Goal: Information Seeking & Learning: Find specific fact

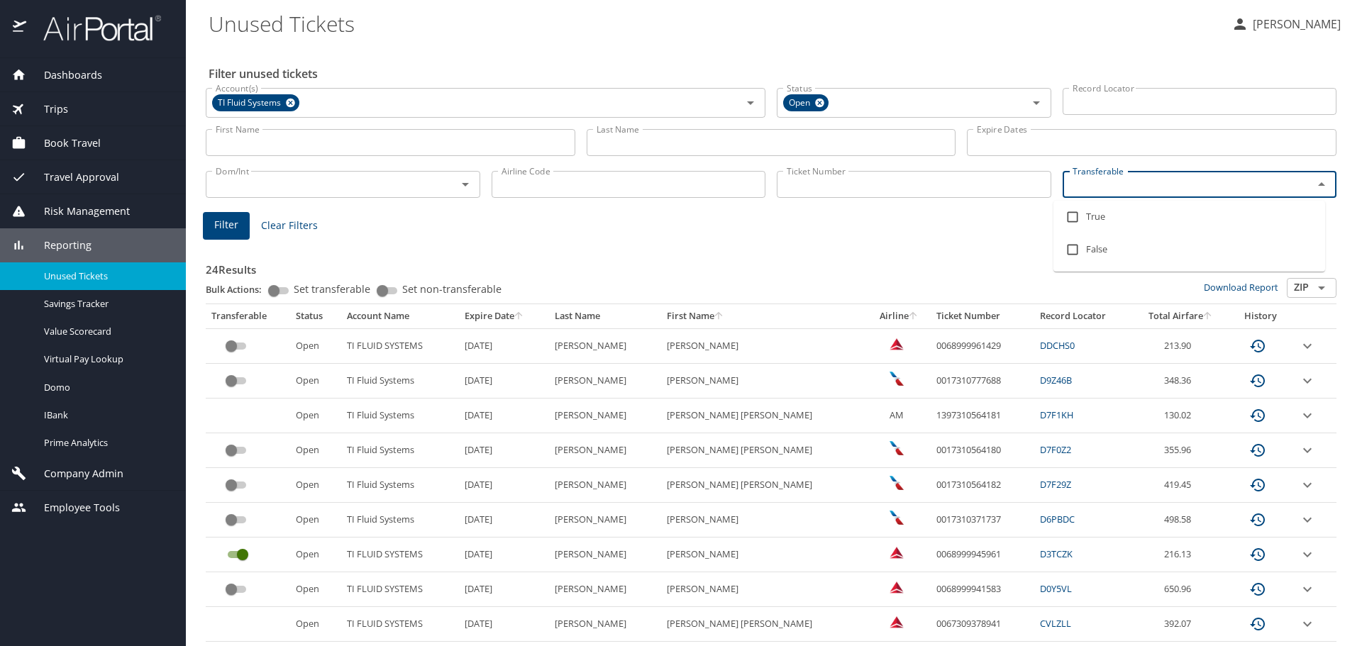
click at [1076, 188] on input "Transferable" at bounding box center [1179, 184] width 224 height 18
click at [1072, 219] on input "checkbox" at bounding box center [1072, 217] width 27 height 27
checkbox input "true"
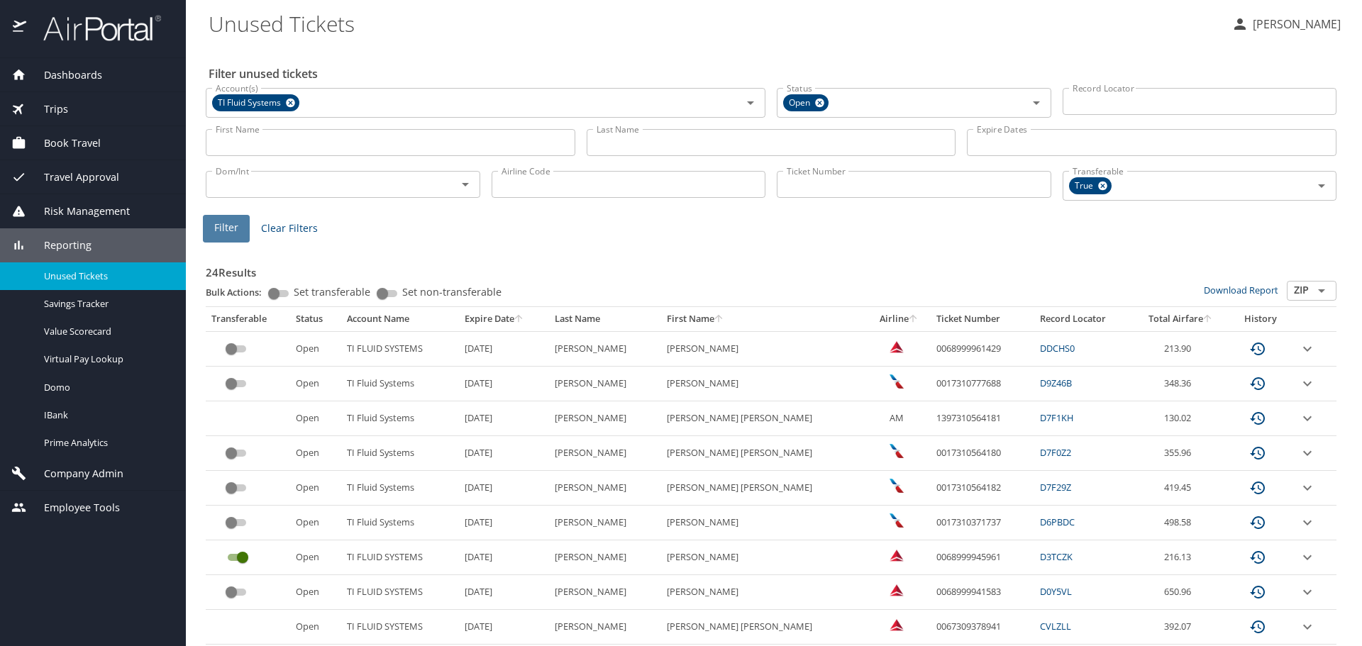
click at [210, 231] on button "Filter" at bounding box center [226, 229] width 47 height 28
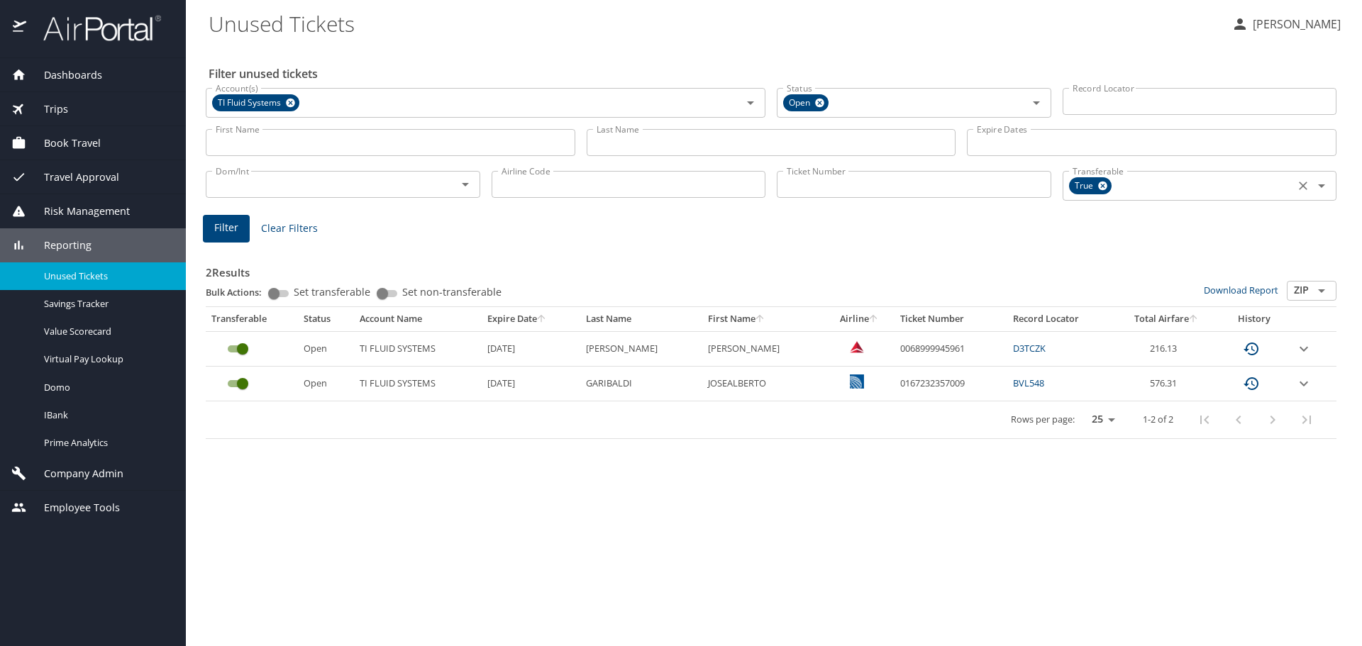
click at [1105, 184] on icon at bounding box center [1102, 186] width 9 height 9
click at [624, 145] on input "Last Name" at bounding box center [770, 142] width 369 height 27
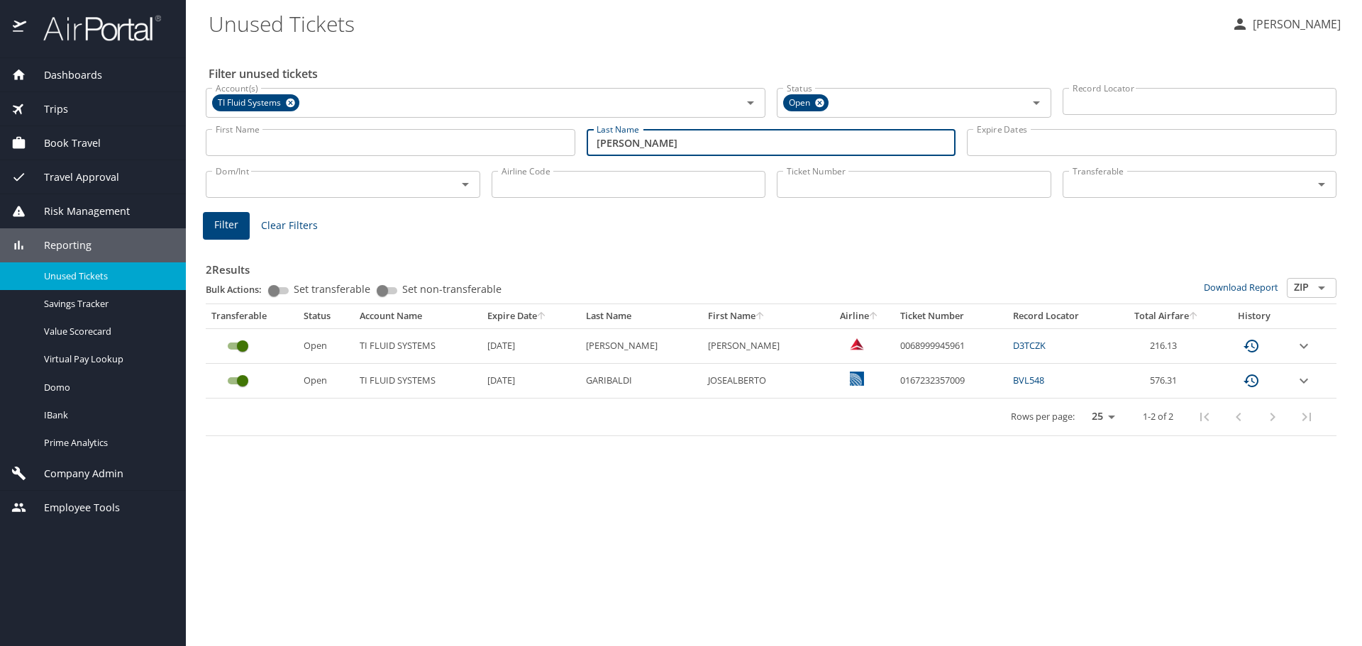
type input "[PERSON_NAME]"
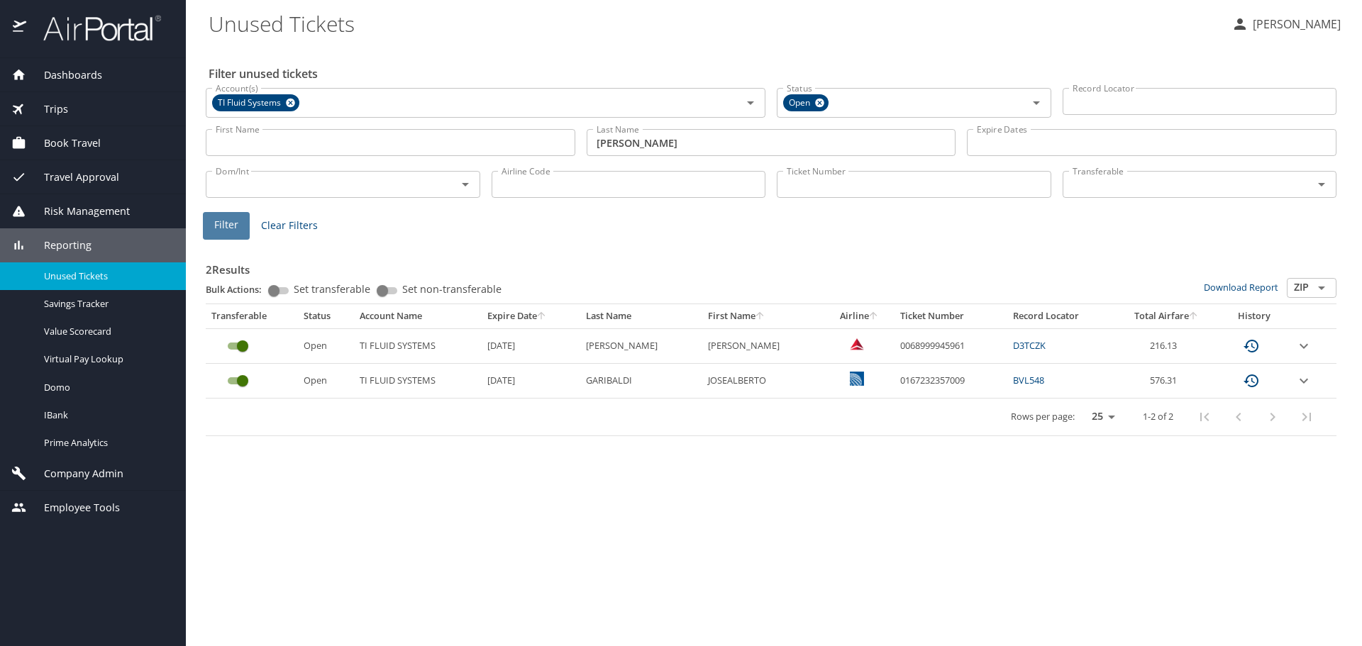
click at [235, 224] on span "Filter" at bounding box center [226, 225] width 24 height 18
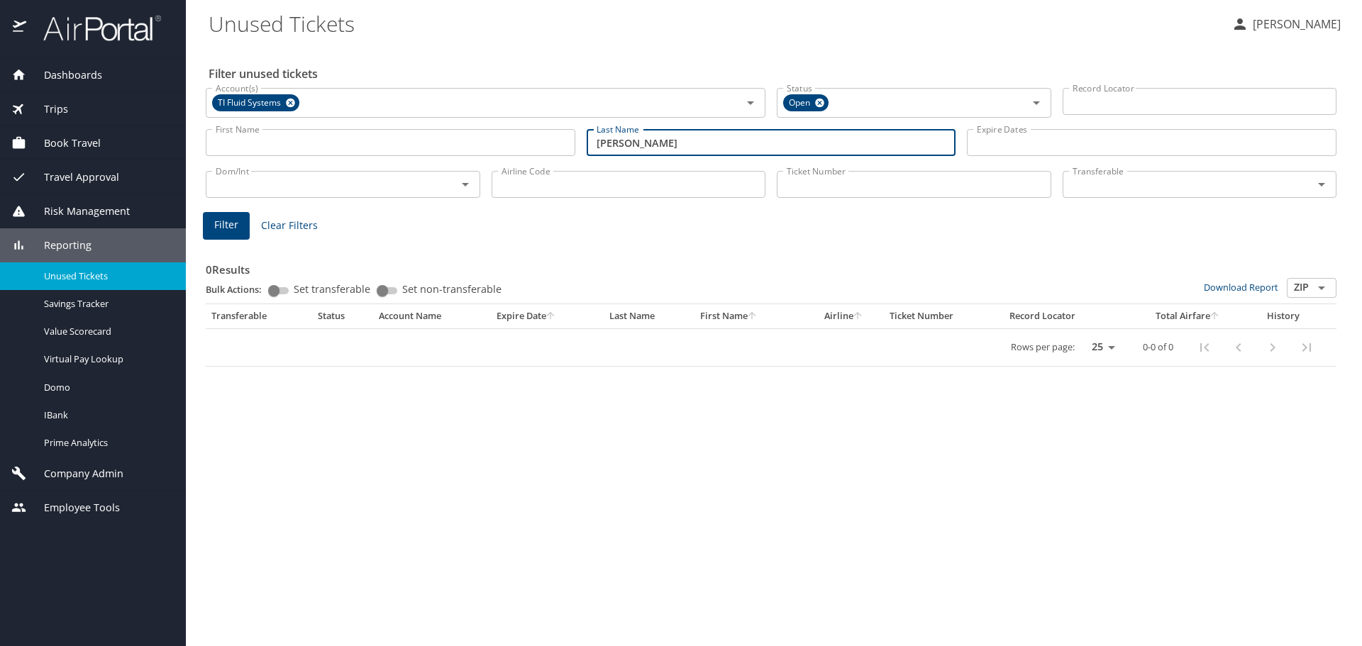
drag, startPoint x: 642, startPoint y: 145, endPoint x: 315, endPoint y: 157, distance: 327.2
click at [315, 157] on div "First Name First Name Last Name [PERSON_NAME] Last Name Expire Dates Expire Dat…" at bounding box center [771, 143] width 1142 height 50
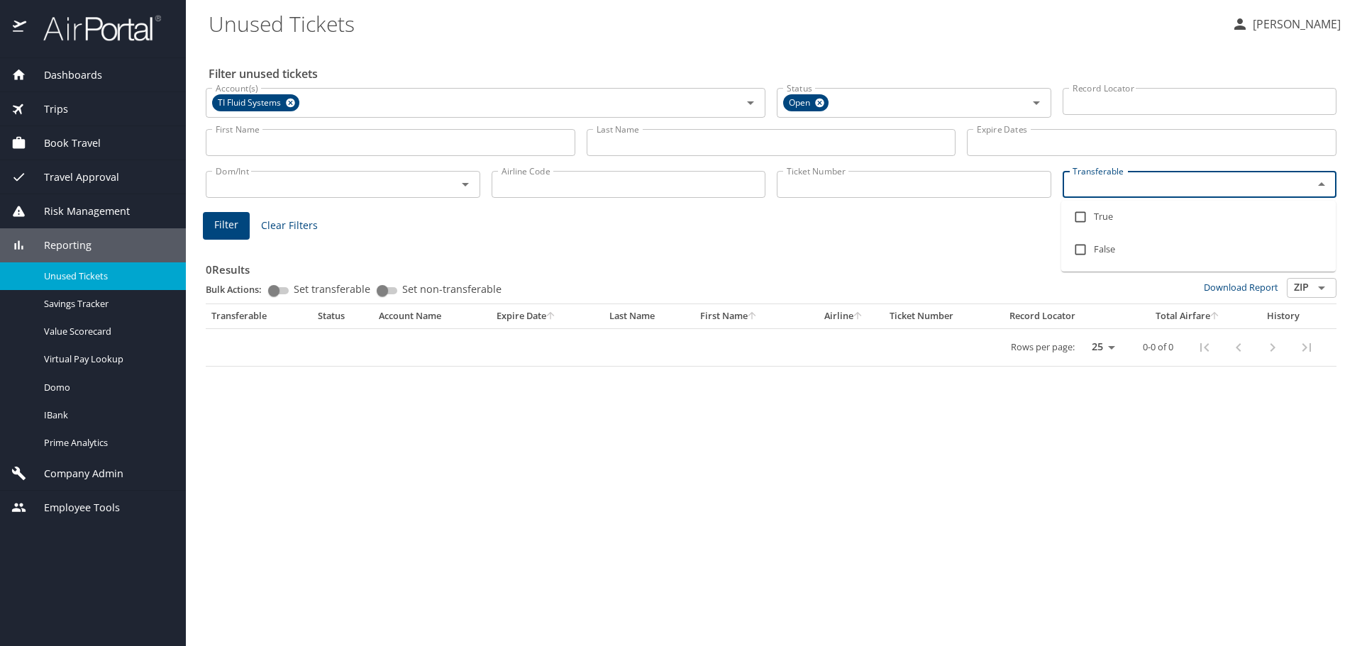
drag, startPoint x: 1121, startPoint y: 189, endPoint x: 1118, endPoint y: 180, distance: 9.2
click at [1118, 180] on input "Transferable" at bounding box center [1179, 184] width 224 height 18
click at [1074, 214] on input "checkbox" at bounding box center [1080, 217] width 27 height 27
checkbox input "true"
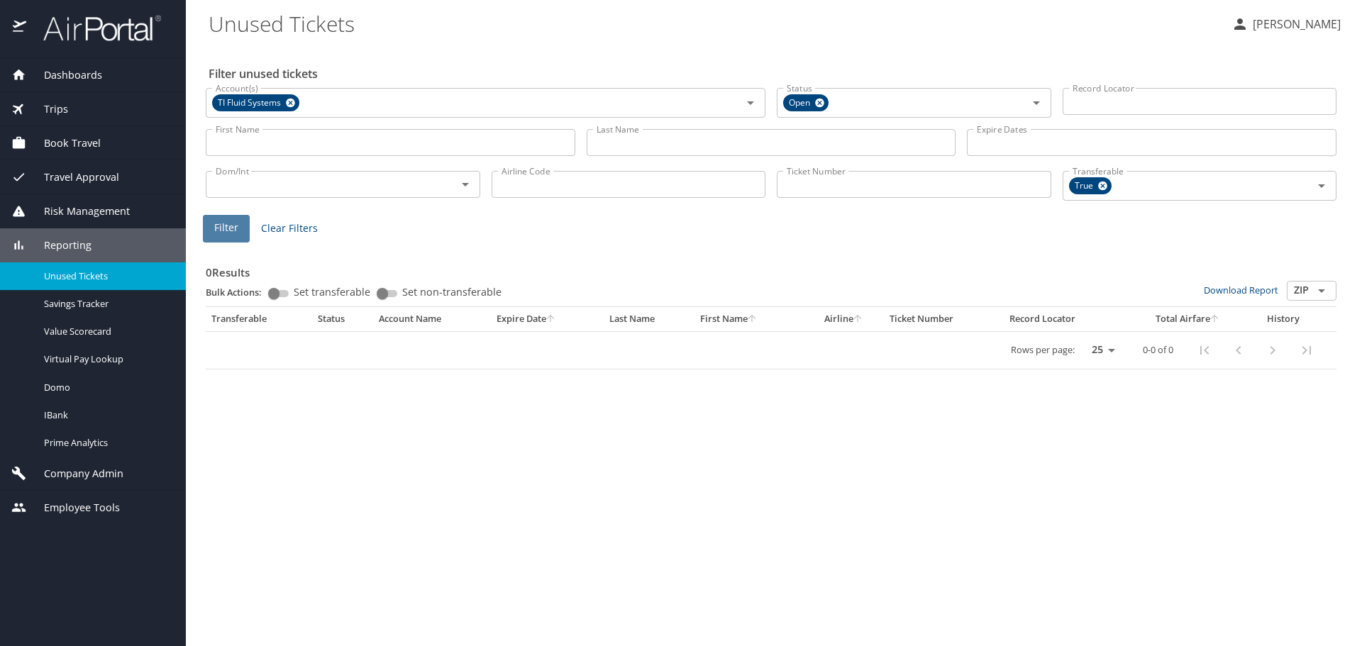
click at [212, 223] on button "Filter" at bounding box center [226, 229] width 47 height 28
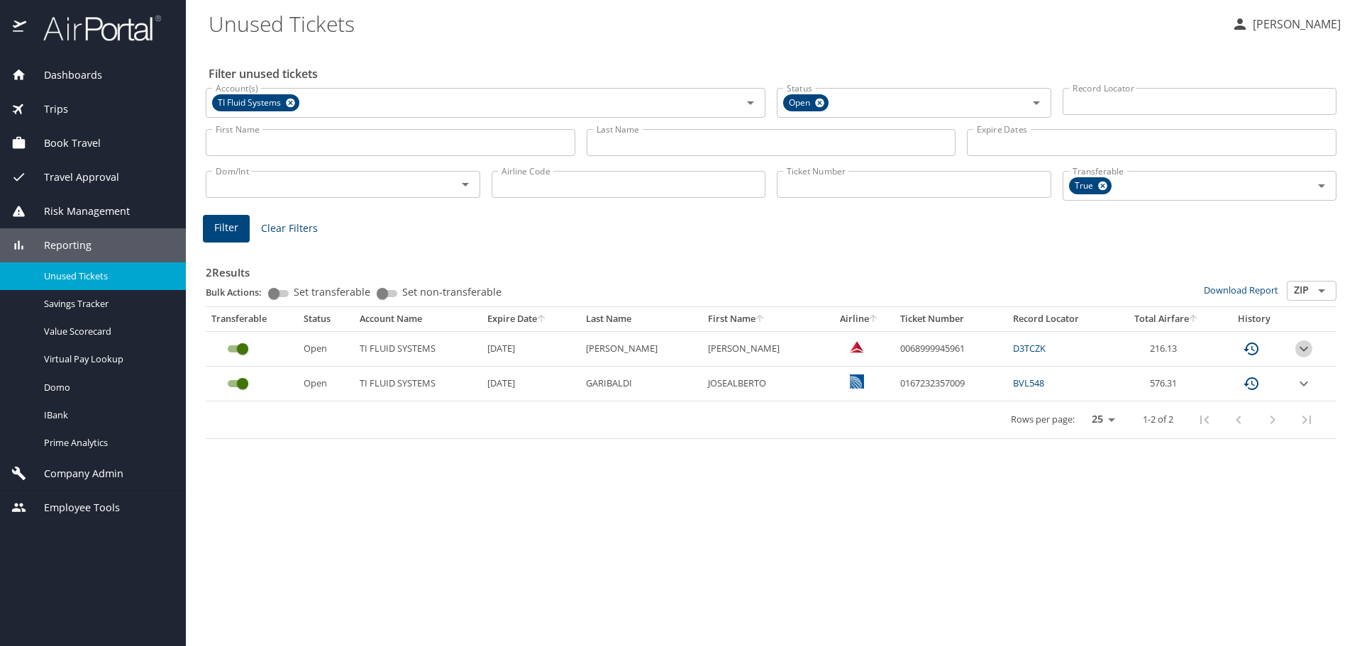
click at [1300, 346] on icon "expand row" at bounding box center [1303, 348] width 17 height 17
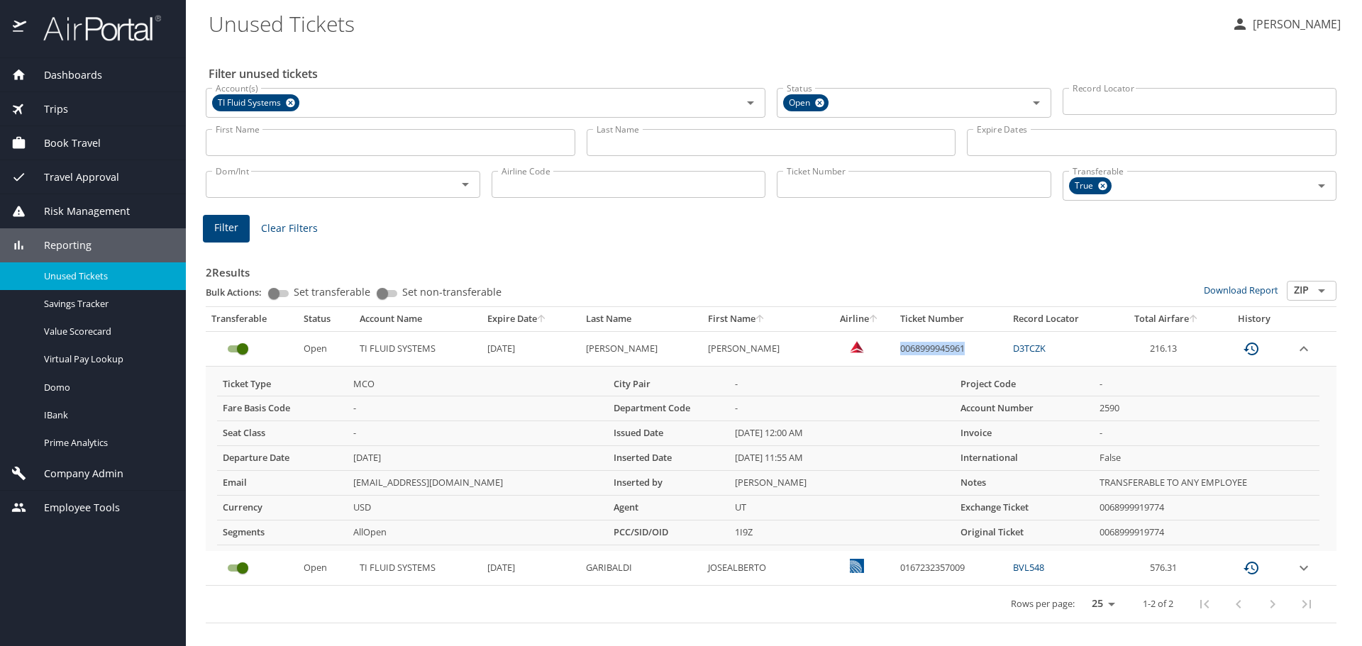
drag, startPoint x: 960, startPoint y: 347, endPoint x: 885, endPoint y: 353, distance: 75.4
click at [894, 353] on td "0068999945961" at bounding box center [950, 348] width 113 height 35
copy td "0068999945961"
drag, startPoint x: 1196, startPoint y: 348, endPoint x: 1123, endPoint y: 350, distance: 72.4
click at [1123, 350] on td "216.13" at bounding box center [1165, 348] width 105 height 35
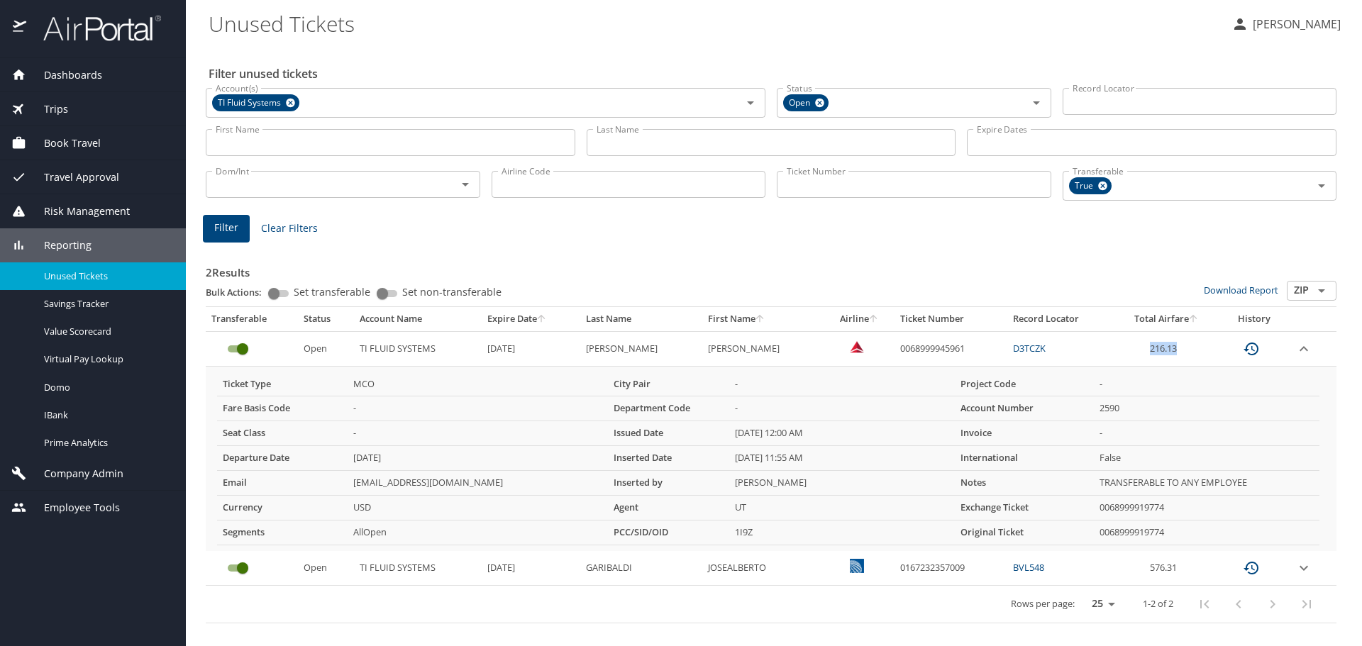
copy td "216.13"
